Goal: Task Accomplishment & Management: Use online tool/utility

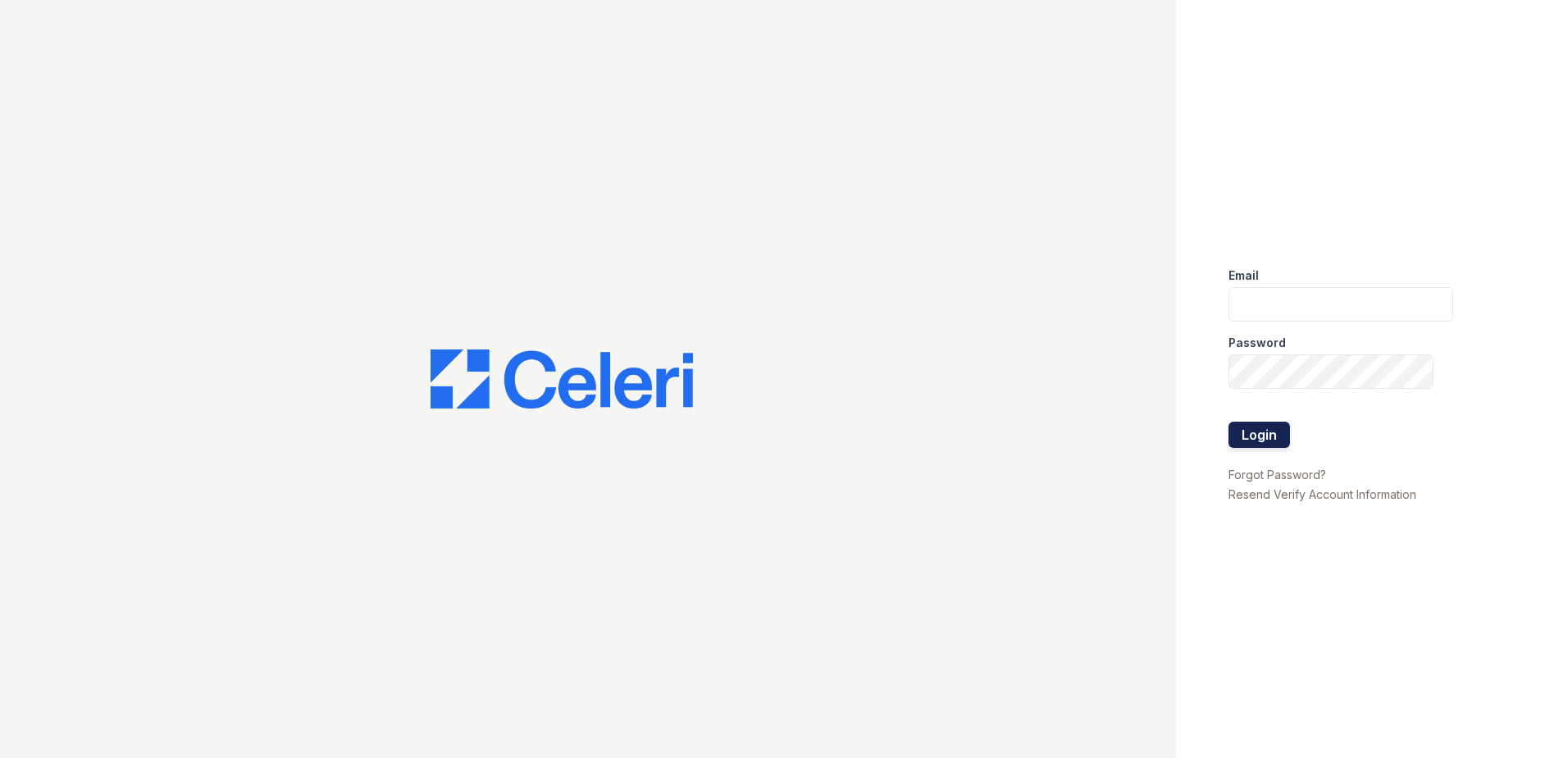
type input "[EMAIL_ADDRESS][DOMAIN_NAME]"
click at [1272, 438] on button "Login" at bounding box center [1259, 435] width 61 height 26
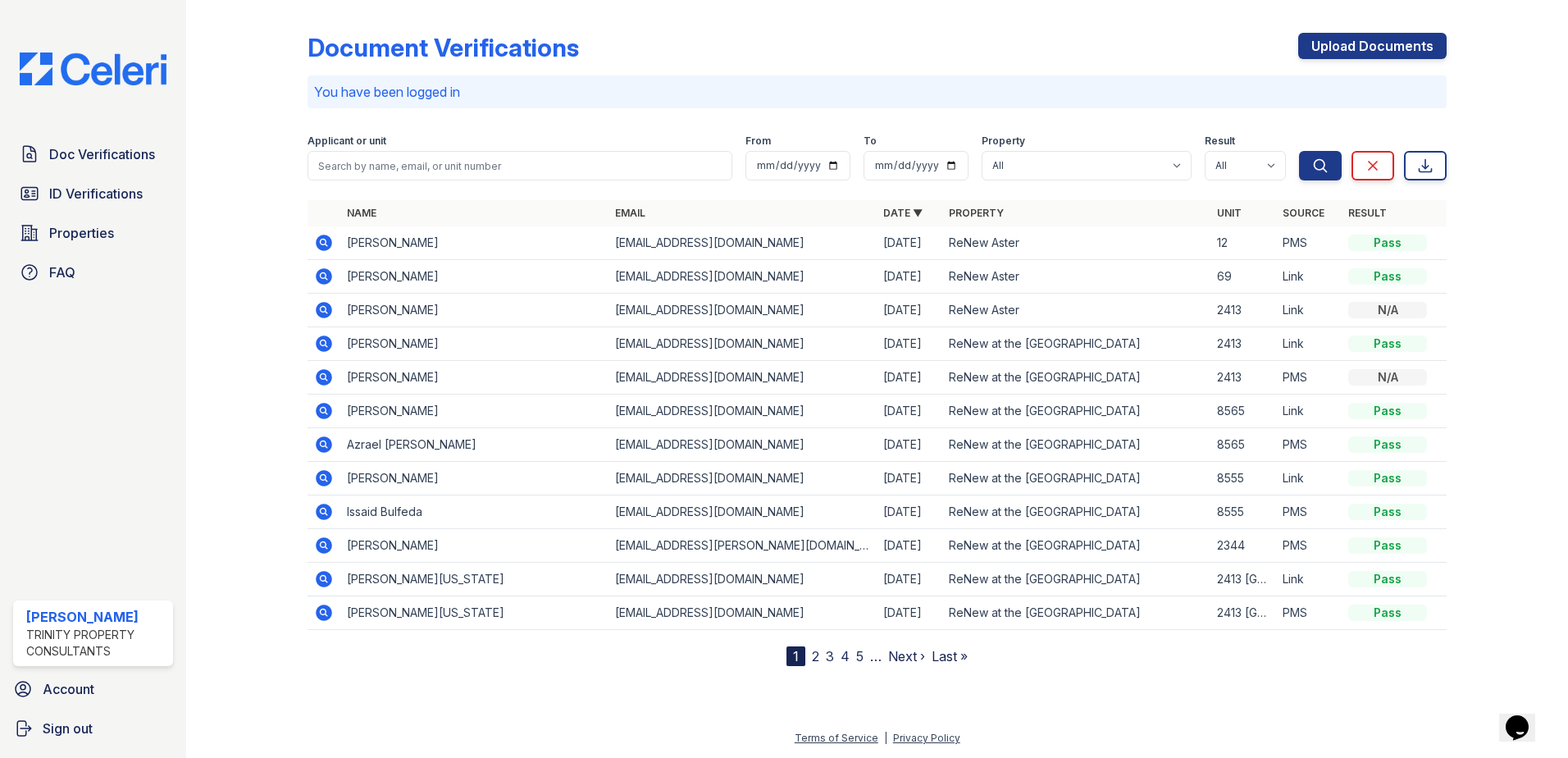
click at [322, 342] on icon at bounding box center [322, 342] width 4 height 4
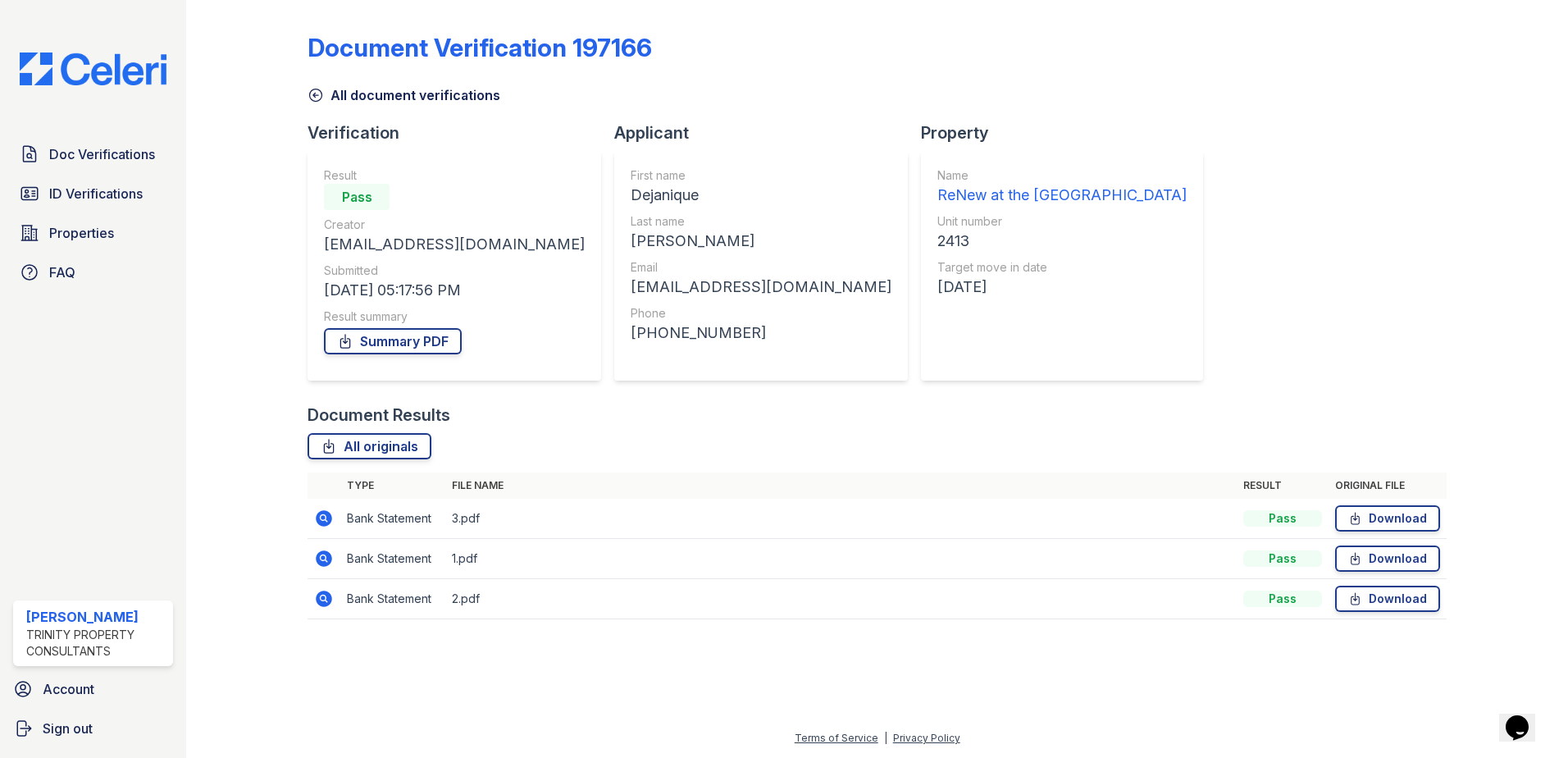
click at [313, 47] on div "Document Verification 197166" at bounding box center [479, 47] width 345 height 29
click at [388, 335] on link "Summary PDF" at bounding box center [393, 341] width 138 height 26
click at [126, 167] on link "Doc Verifications" at bounding box center [93, 154] width 160 height 33
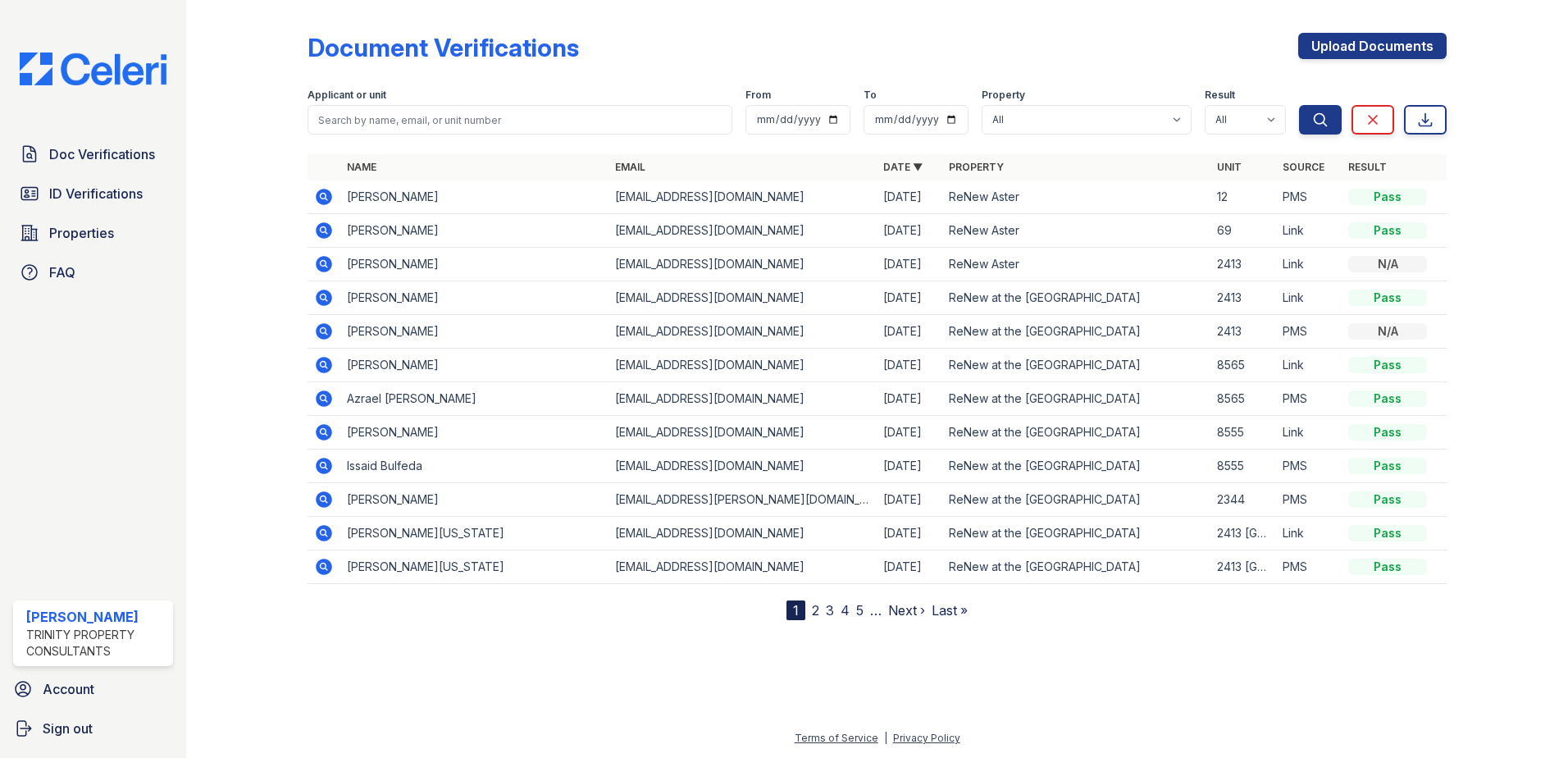
click at [321, 298] on icon at bounding box center [322, 296] width 4 height 4
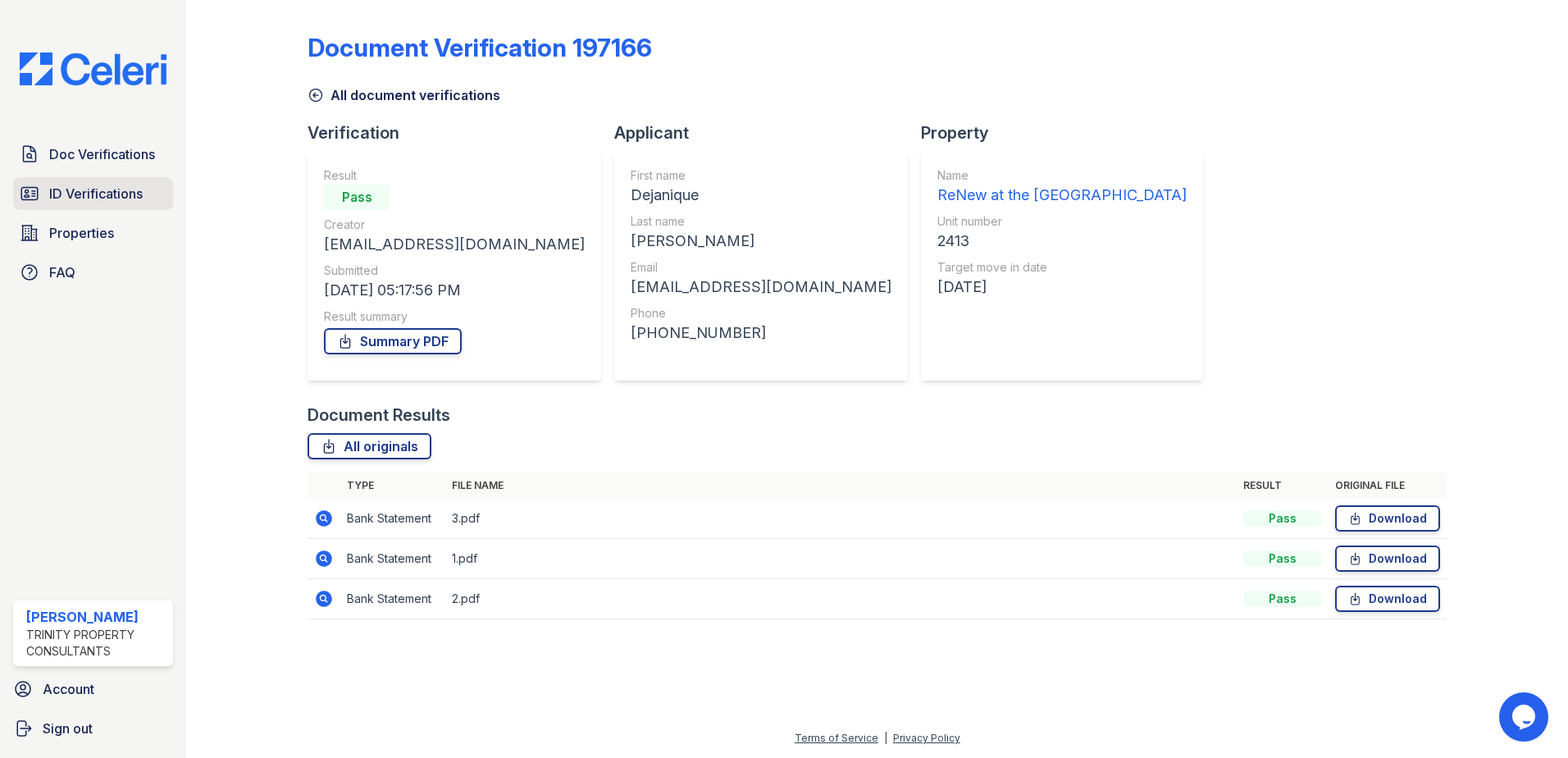
click at [74, 186] on span "ID Verifications" at bounding box center [95, 193] width 93 height 20
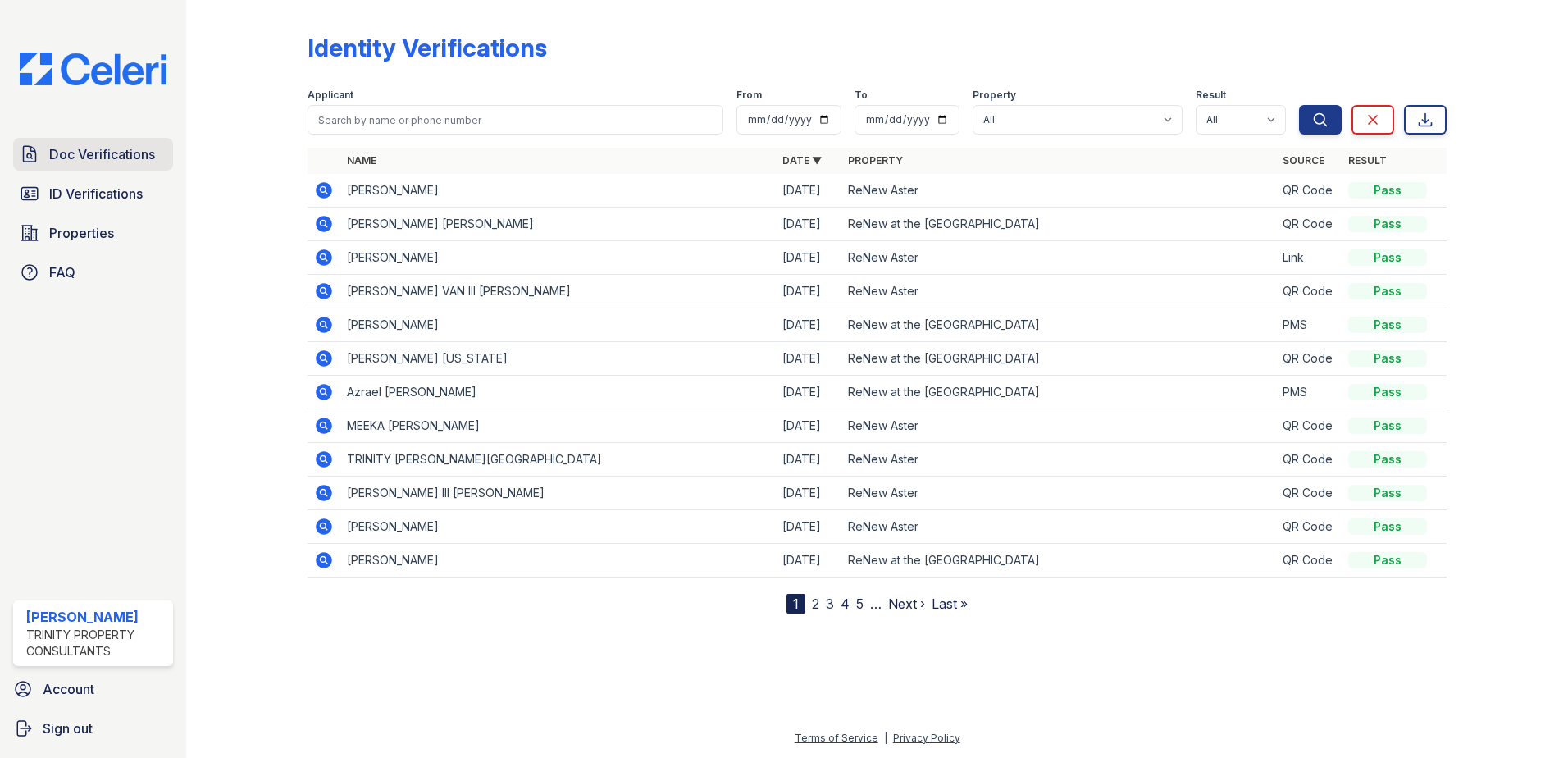
click at [113, 146] on span "Doc Verifications" at bounding box center [102, 154] width 106 height 20
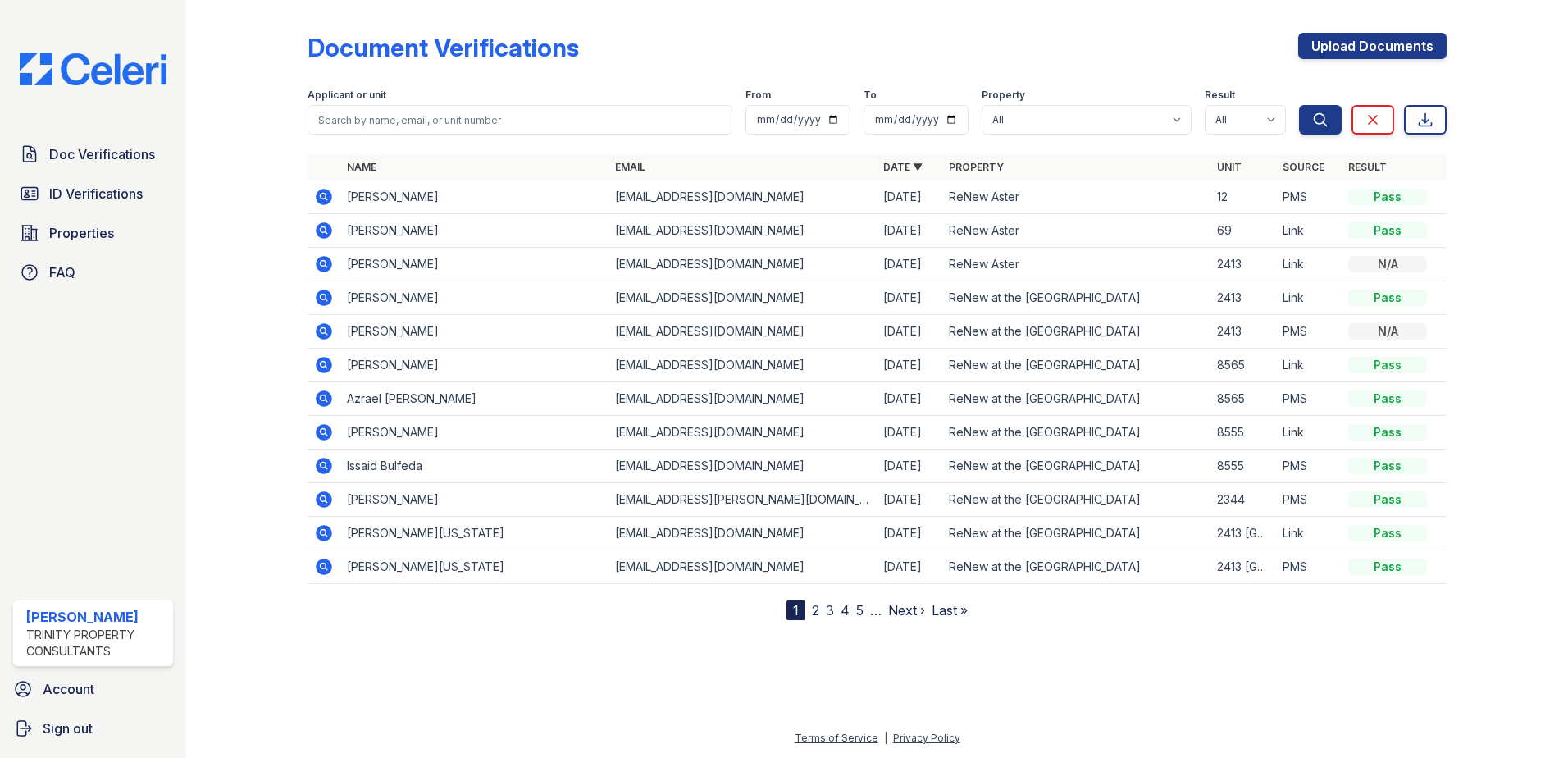
click at [321, 302] on icon at bounding box center [323, 297] width 16 height 16
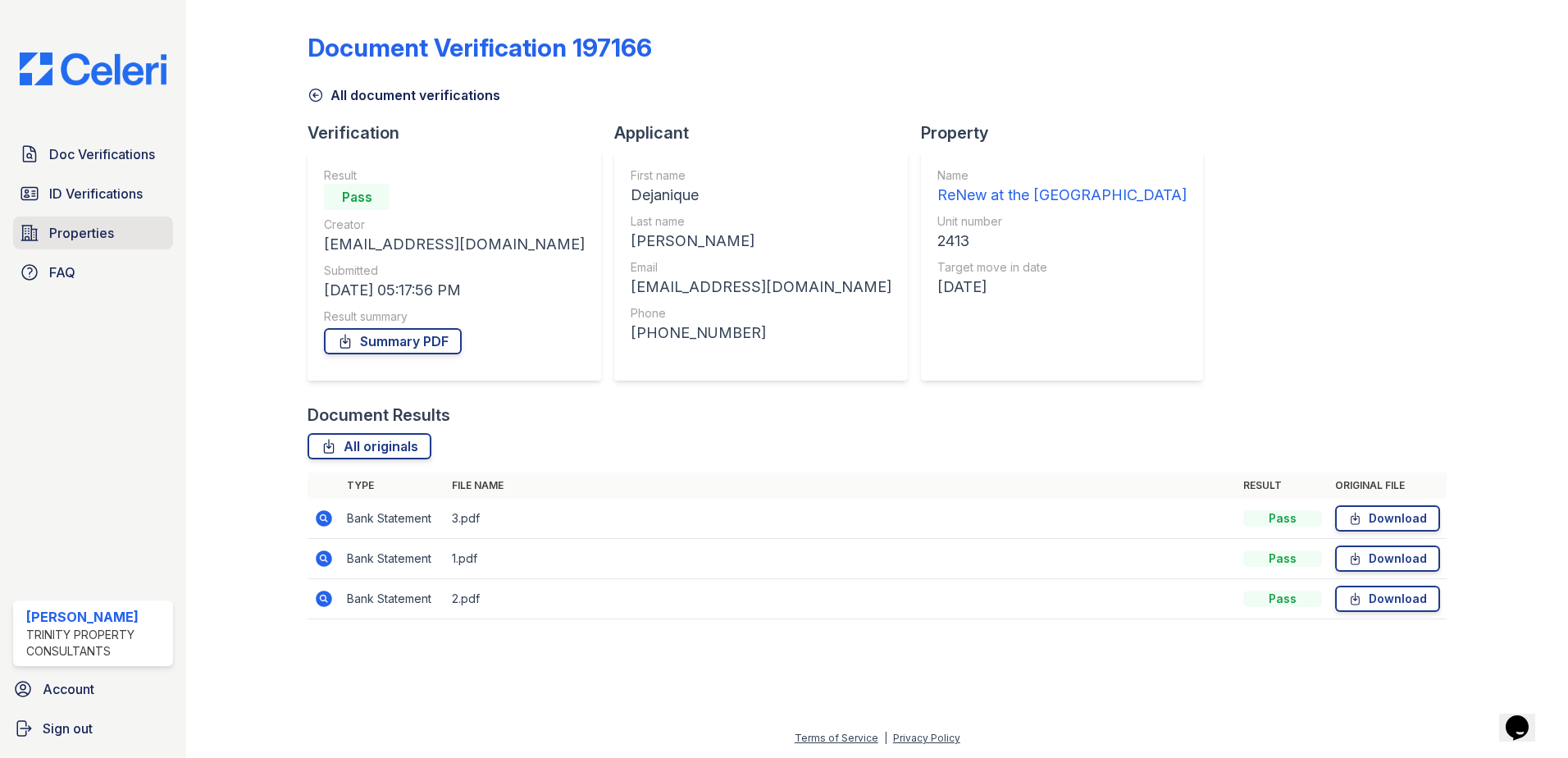
click at [101, 246] on link "Properties" at bounding box center [93, 232] width 160 height 33
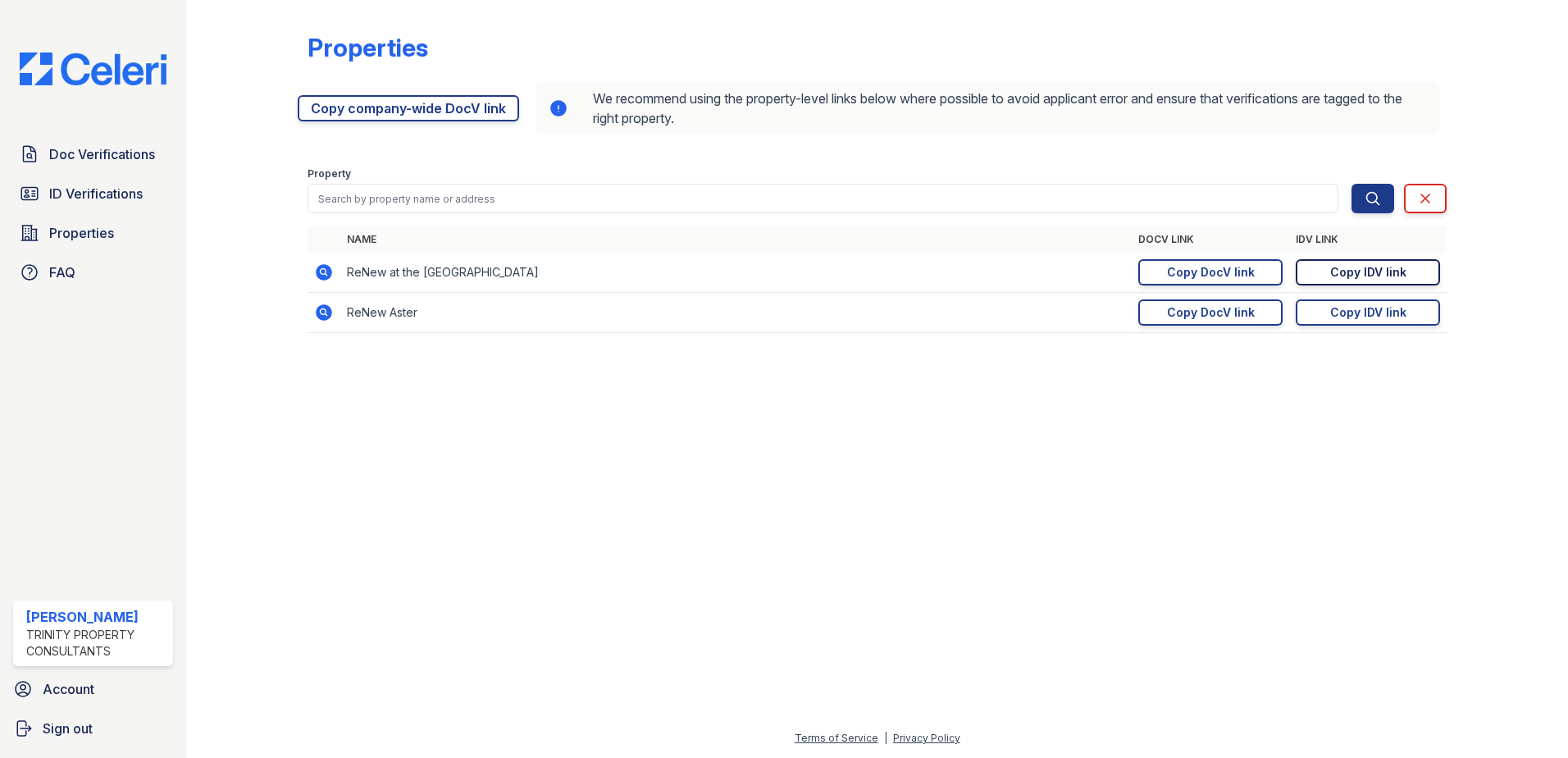
click at [1375, 276] on div "Copy IDV link" at bounding box center [1368, 272] width 76 height 16
click at [101, 157] on span "Doc Verifications" at bounding box center [102, 154] width 106 height 20
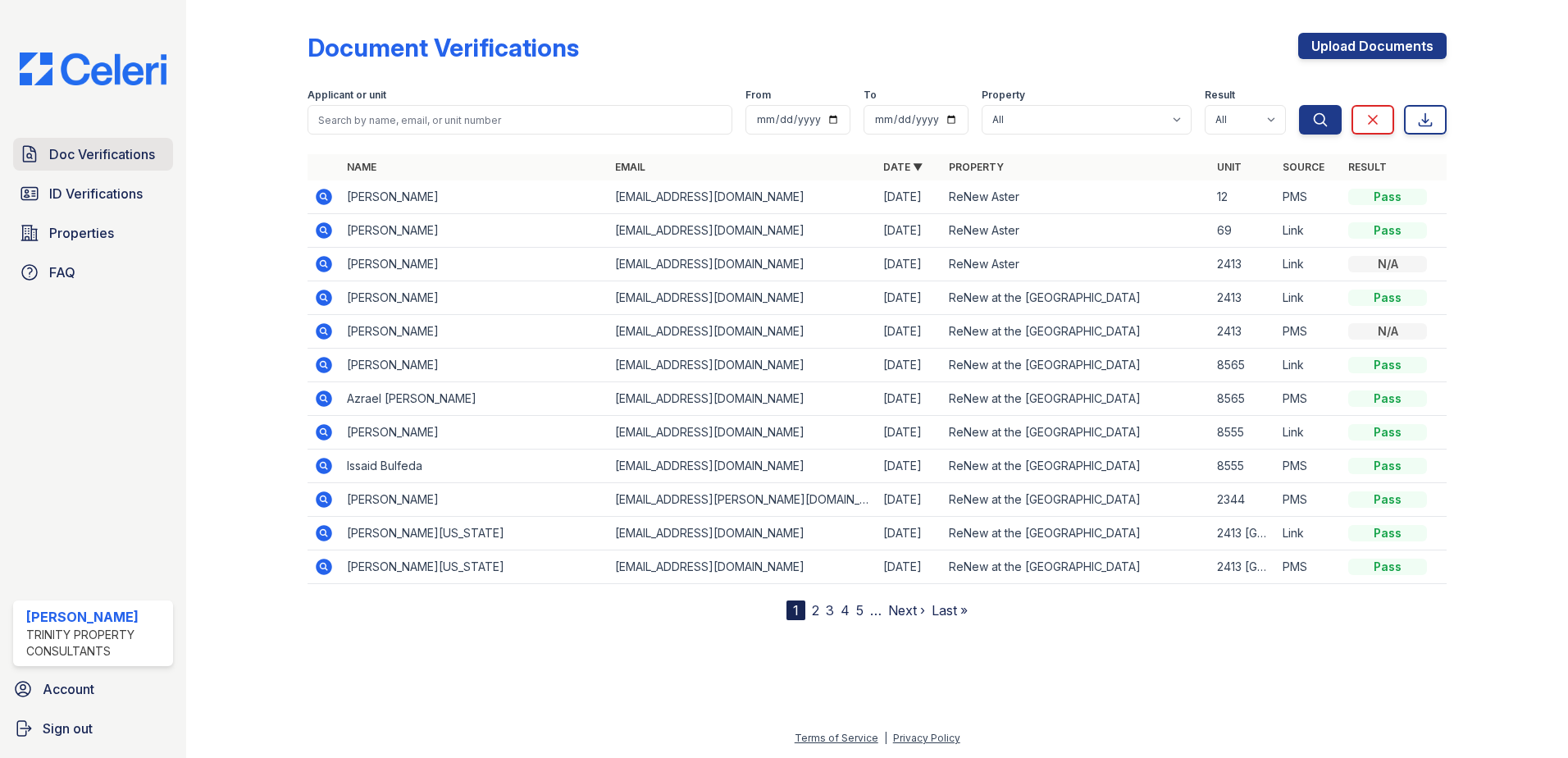
click at [71, 162] on span "Doc Verifications" at bounding box center [102, 154] width 106 height 20
